Goal: Information Seeking & Learning: Learn about a topic

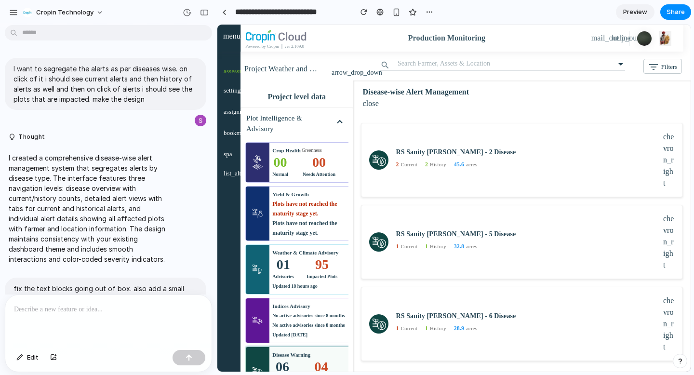
scroll to position [498, 0]
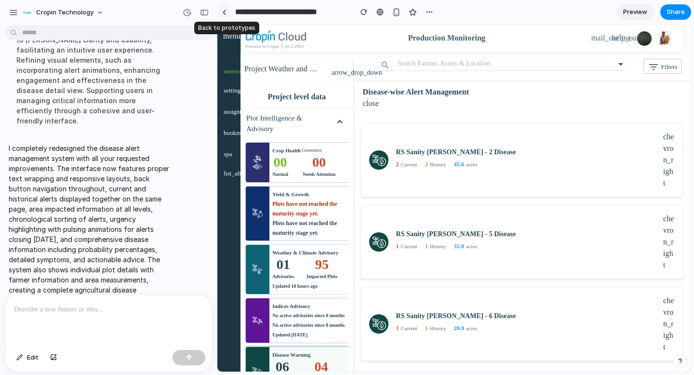
click at [224, 13] on div at bounding box center [224, 12] width 4 height 5
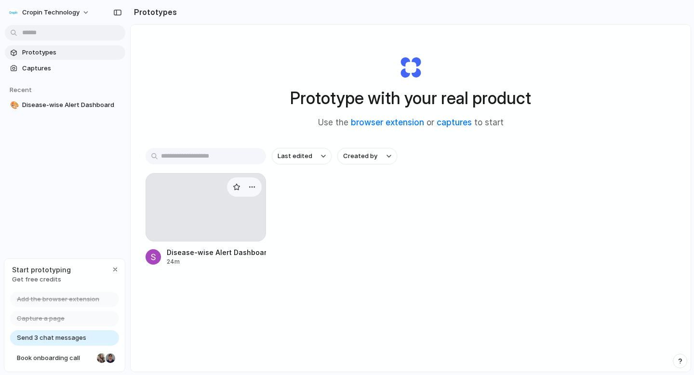
click at [183, 202] on div at bounding box center [205, 207] width 120 height 68
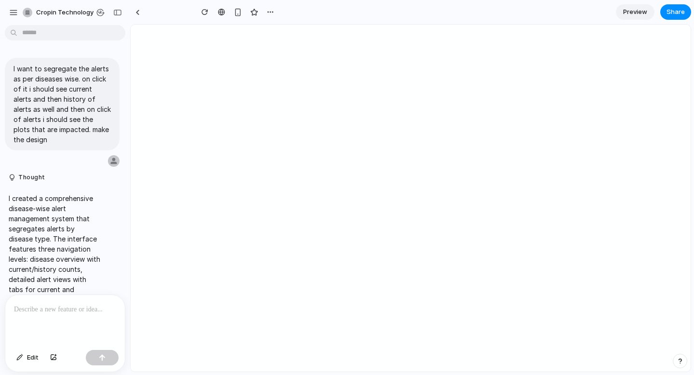
type input "**********"
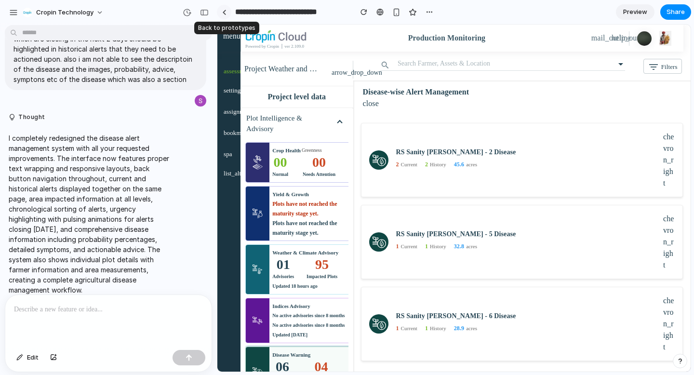
click at [223, 15] on link at bounding box center [224, 12] width 14 height 14
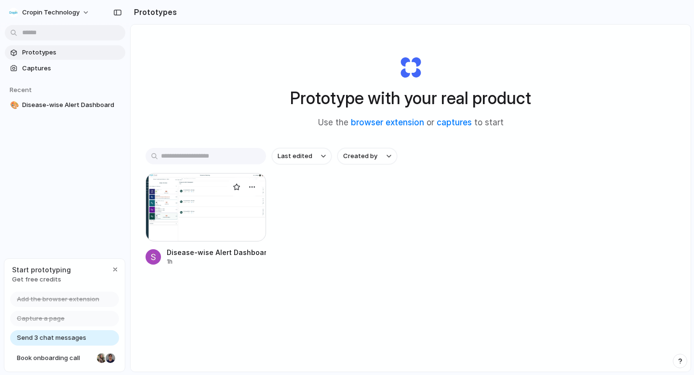
click at [191, 204] on div at bounding box center [205, 207] width 120 height 68
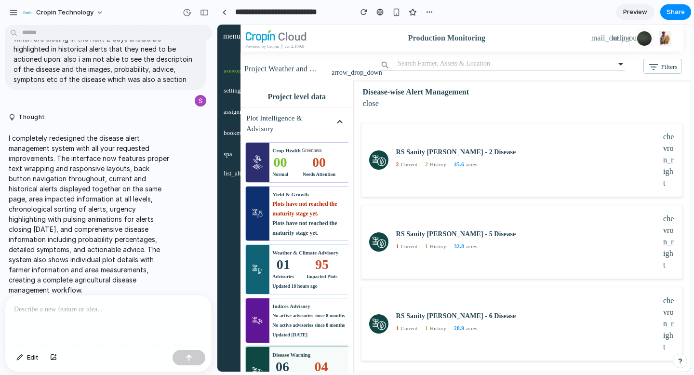
click at [635, 8] on span "Preview" at bounding box center [635, 12] width 24 height 10
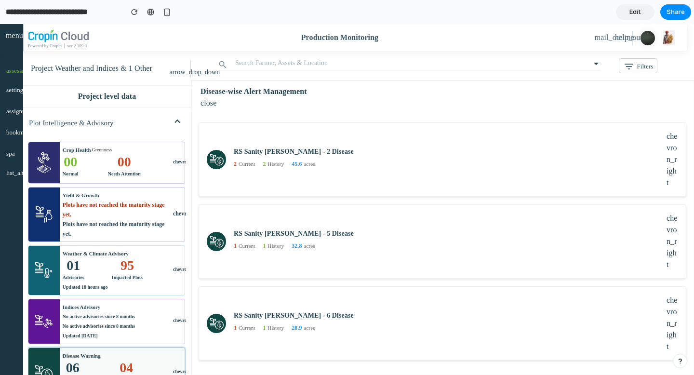
click at [210, 103] on mat-icon "close" at bounding box center [206, 103] width 12 height 12
click at [118, 357] on div "Disease Warning" at bounding box center [116, 356] width 107 height 10
click at [207, 105] on mat-icon "close" at bounding box center [206, 103] width 12 height 12
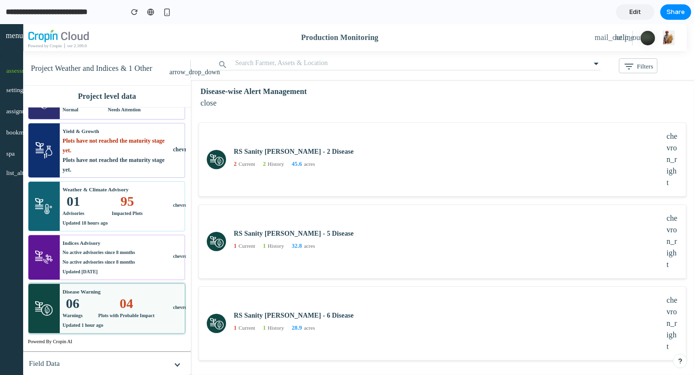
scroll to position [72, 0]
click at [102, 296] on div "04 Plots with Probable Impact" at bounding box center [126, 308] width 56 height 24
click at [257, 149] on h6 "RS Sanity [PERSON_NAME] - 2 Disease" at bounding box center [450, 151] width 433 height 8
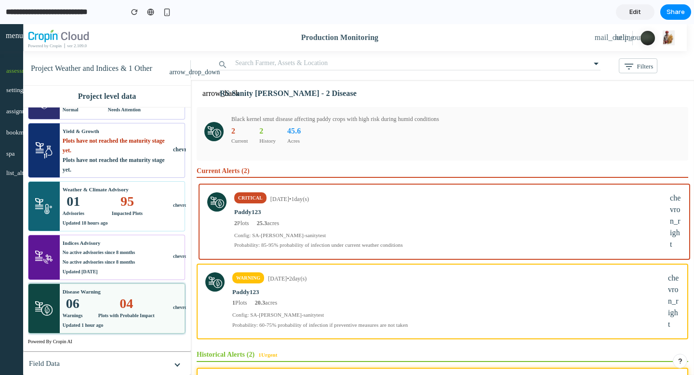
scroll to position [0, 0]
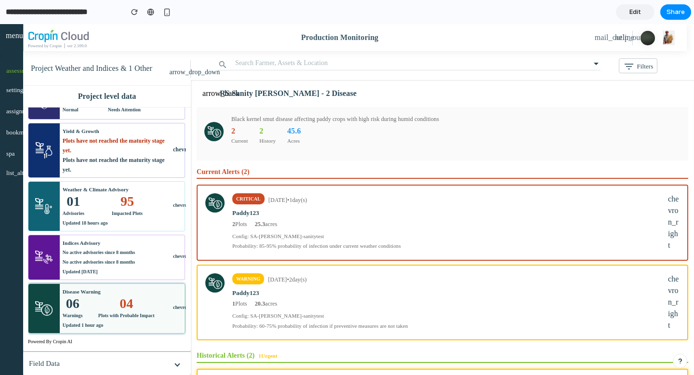
click at [305, 170] on h6 "Current Alerts ( 2 )" at bounding box center [442, 173] width 491 height 11
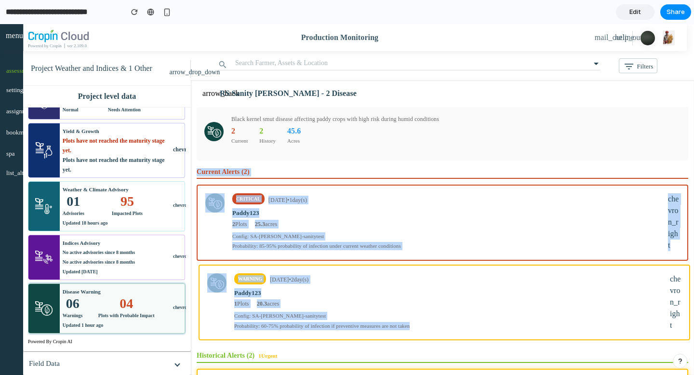
drag, startPoint x: 198, startPoint y: 171, endPoint x: 660, endPoint y: 333, distance: 489.8
click at [660, 333] on div "Current Alerts ( 2 ) critical [DATE] • 1 day(s) Paddy123 2 Plots 25.3 acres Con…" at bounding box center [442, 254] width 491 height 172
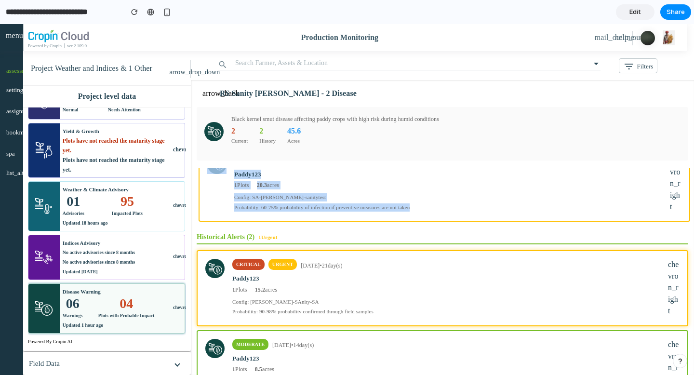
scroll to position [124, 0]
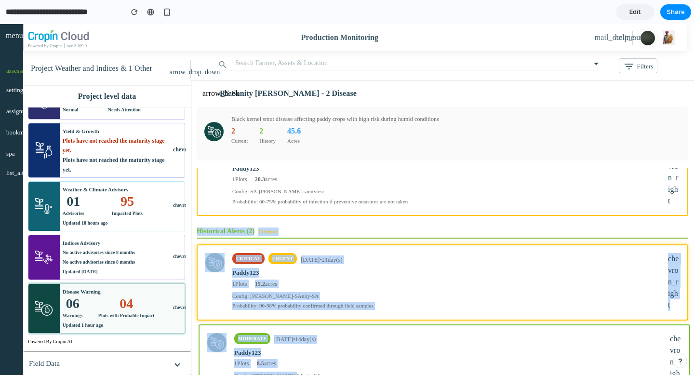
drag, startPoint x: 196, startPoint y: 231, endPoint x: 328, endPoint y: 374, distance: 194.3
click at [328, 374] on div "Current Alerts ( 2 ) critical [DATE] • 1 day(s) Paddy123 2 Plots 25.3 acres Con…" at bounding box center [442, 283] width 503 height 230
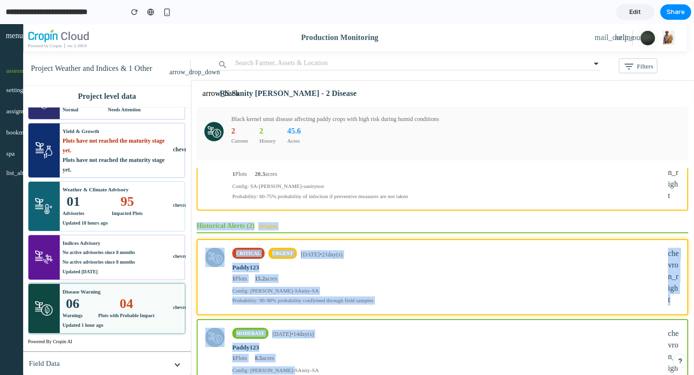
click at [287, 227] on h6 "Historical Alerts ( 2 ) 1 Urgent" at bounding box center [442, 227] width 491 height 11
drag, startPoint x: 195, startPoint y: 224, endPoint x: 387, endPoint y: 373, distance: 242.8
click at [388, 373] on div "Current Alerts ( 2 ) critical [DATE] • 1 day(s) Paddy123 2 Plots 25.3 acres Con…" at bounding box center [442, 283] width 503 height 230
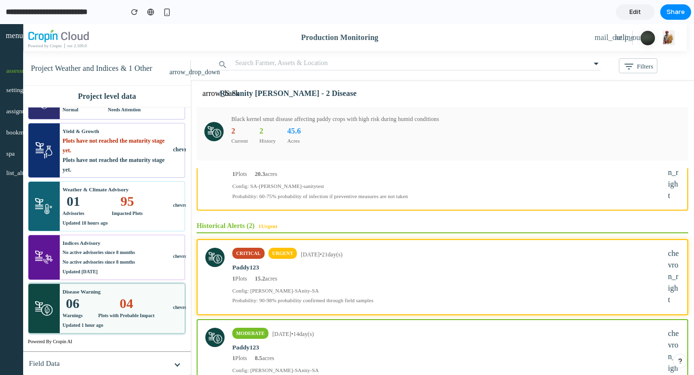
click at [354, 223] on h6 "Historical Alerts ( 2 ) 1 Urgent" at bounding box center [442, 227] width 491 height 11
click at [272, 224] on span "1 Urgent" at bounding box center [267, 226] width 19 height 6
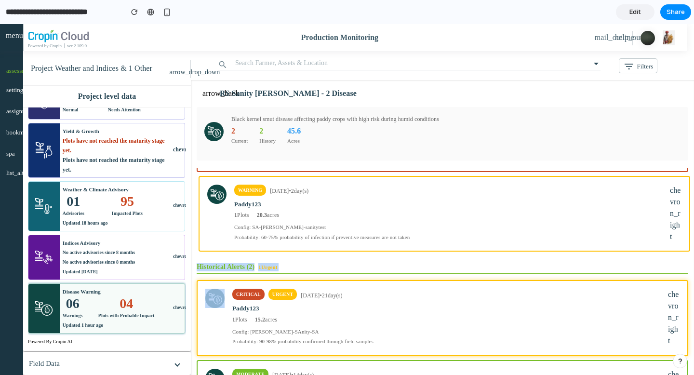
scroll to position [0, 0]
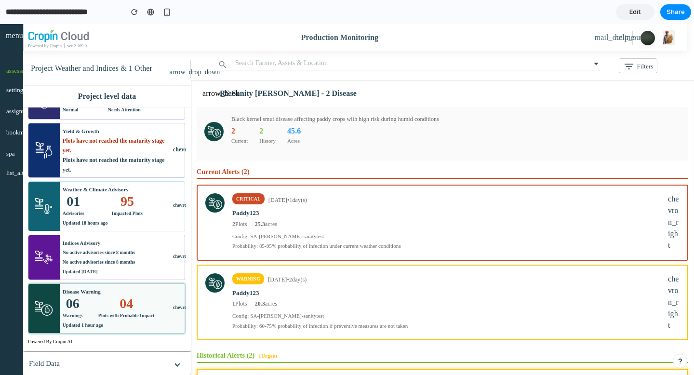
click at [221, 169] on h6 "Current Alerts ( 2 )" at bounding box center [442, 173] width 491 height 11
click at [226, 355] on h6 "Historical Alerts ( 2 ) 1 Urgent" at bounding box center [442, 357] width 491 height 11
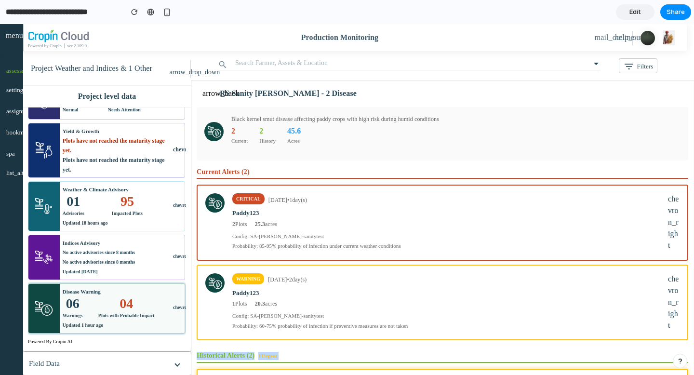
click at [226, 355] on h6 "Historical Alerts ( 2 ) 1 Urgent" at bounding box center [442, 357] width 491 height 11
